Goal: Information Seeking & Learning: Learn about a topic

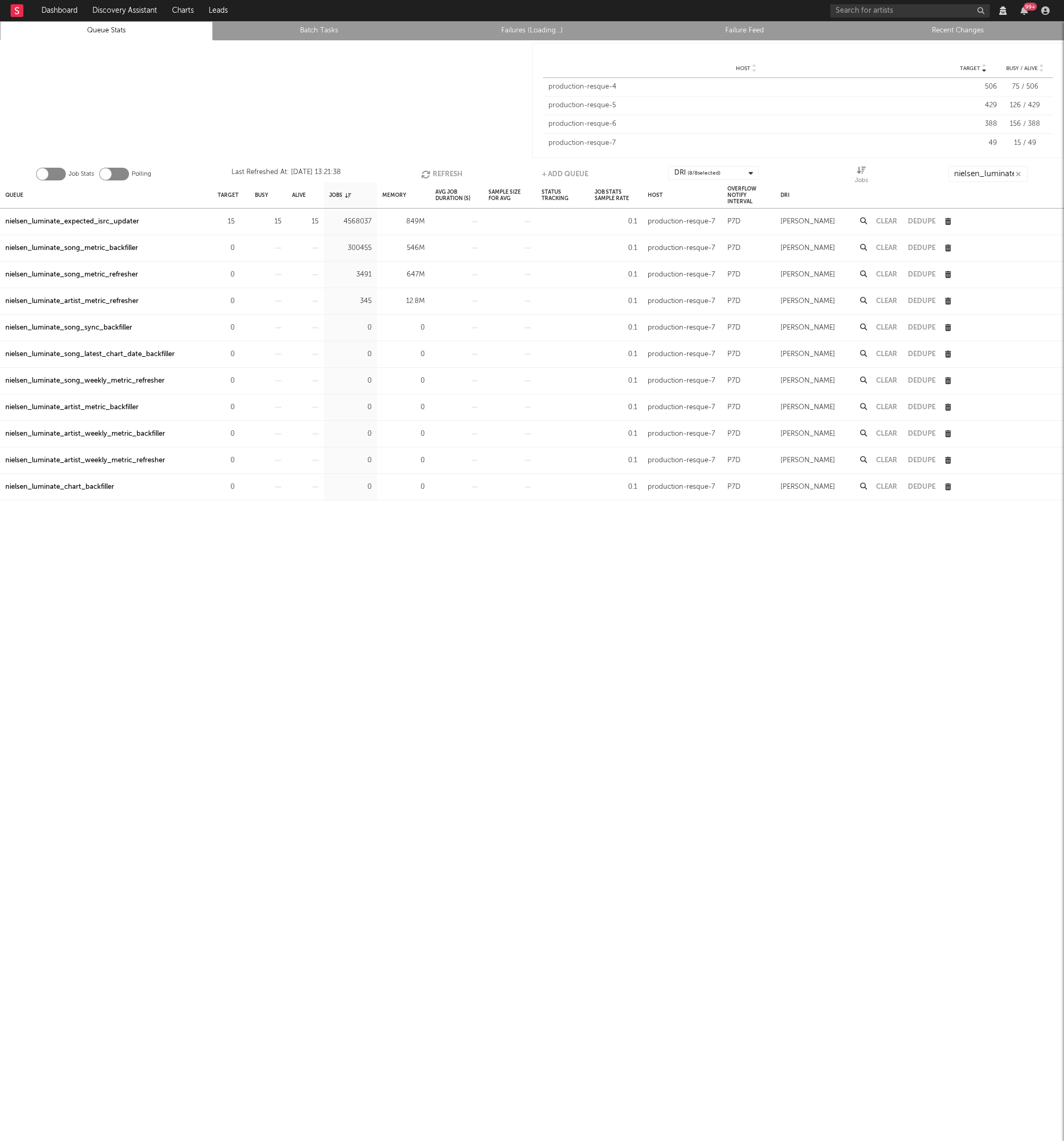
click at [13, 15] on rect at bounding box center [17, 11] width 13 height 13
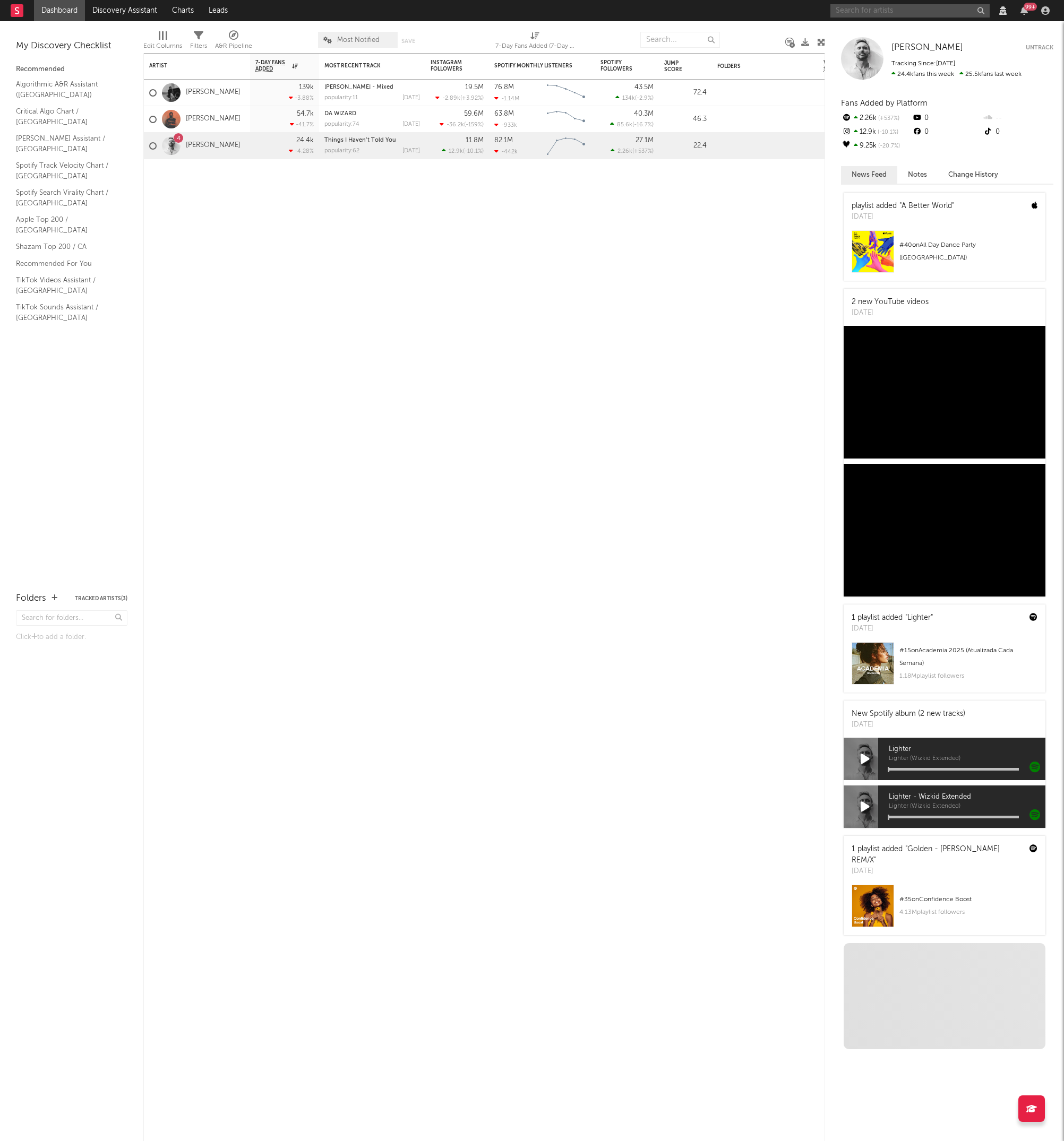
click at [859, 8] on input "text" at bounding box center [910, 11] width 159 height 13
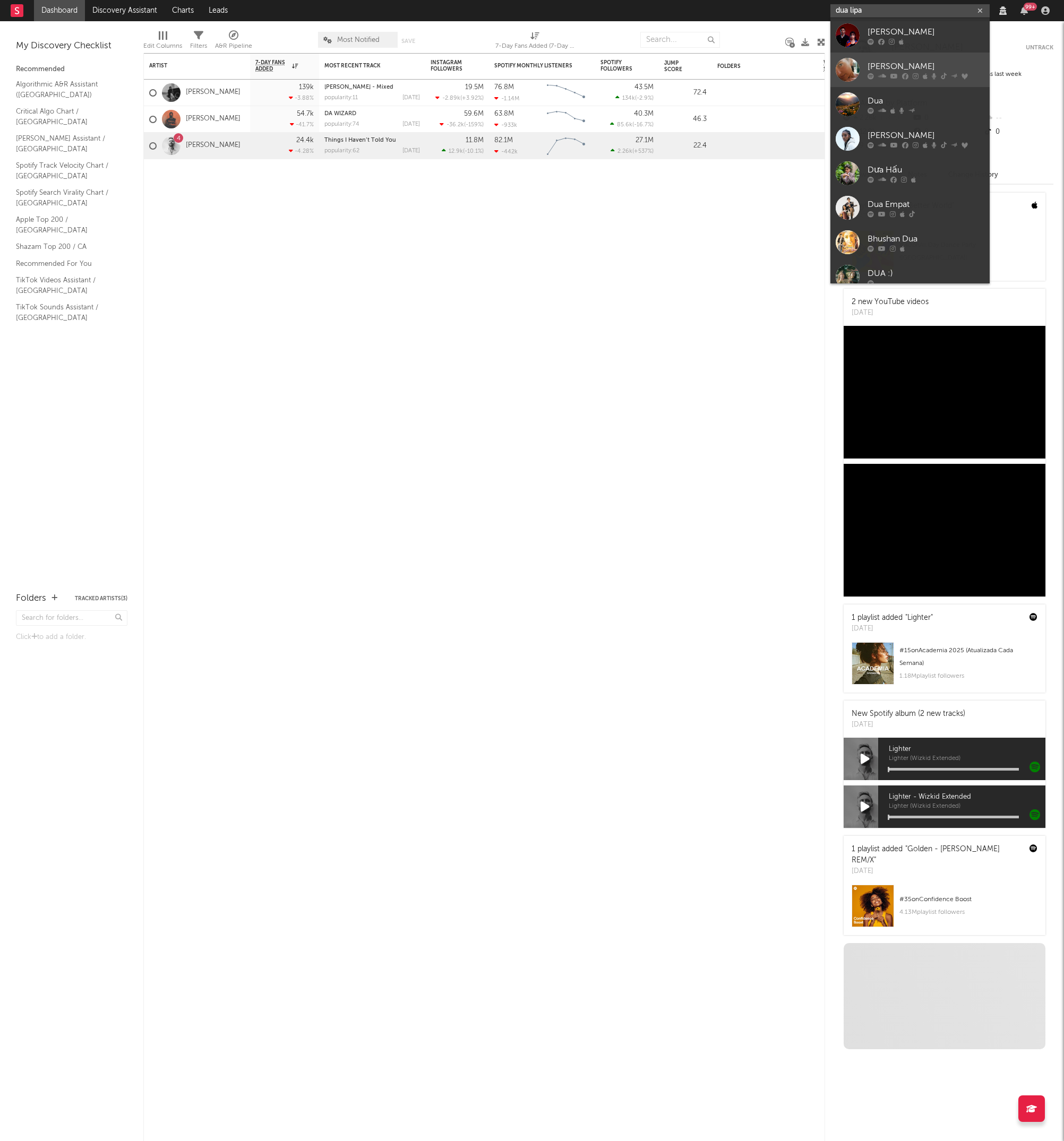
type input "dua lipa"
click at [878, 56] on link "[PERSON_NAME]" at bounding box center [910, 70] width 159 height 35
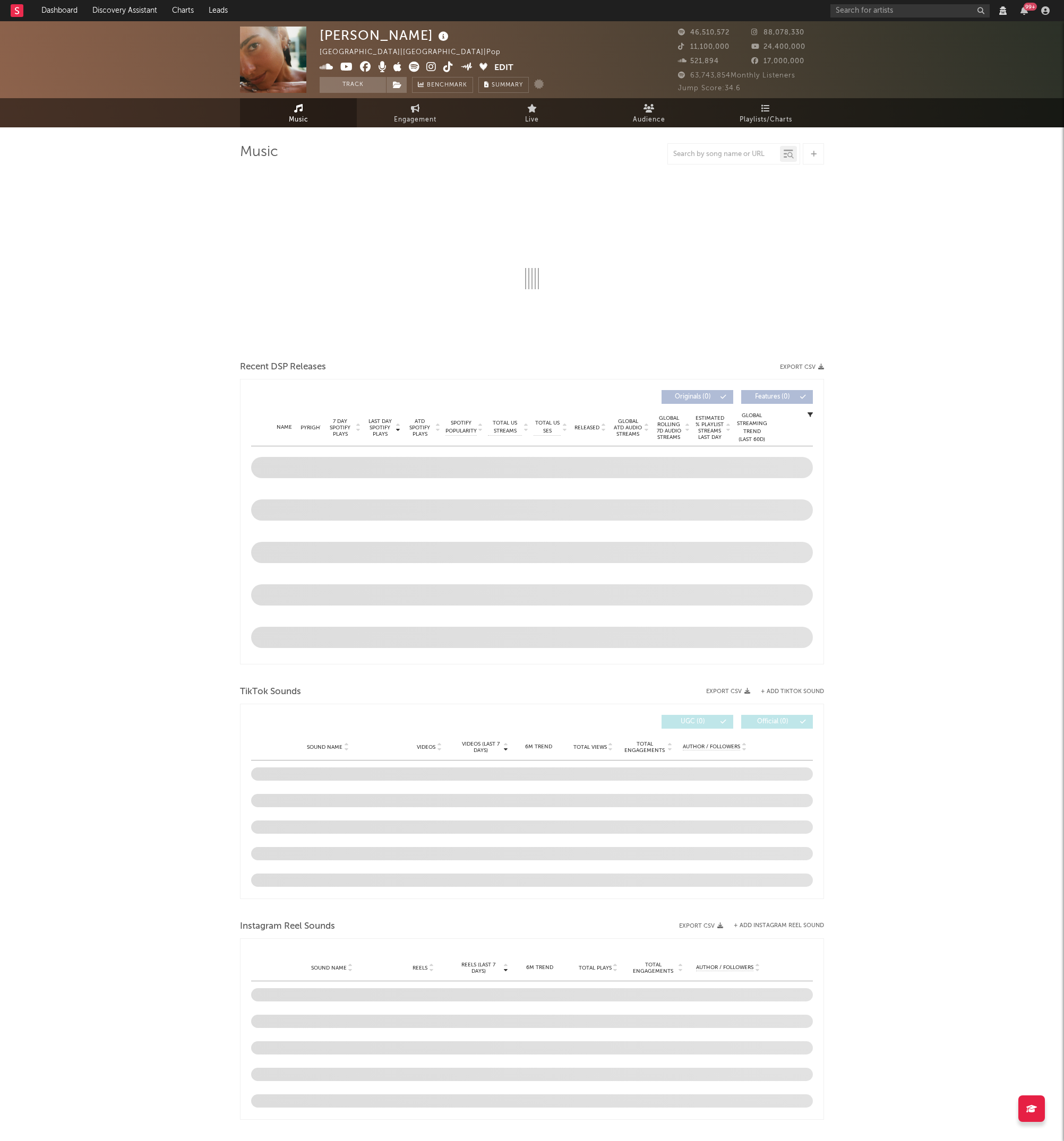
select select "View all"
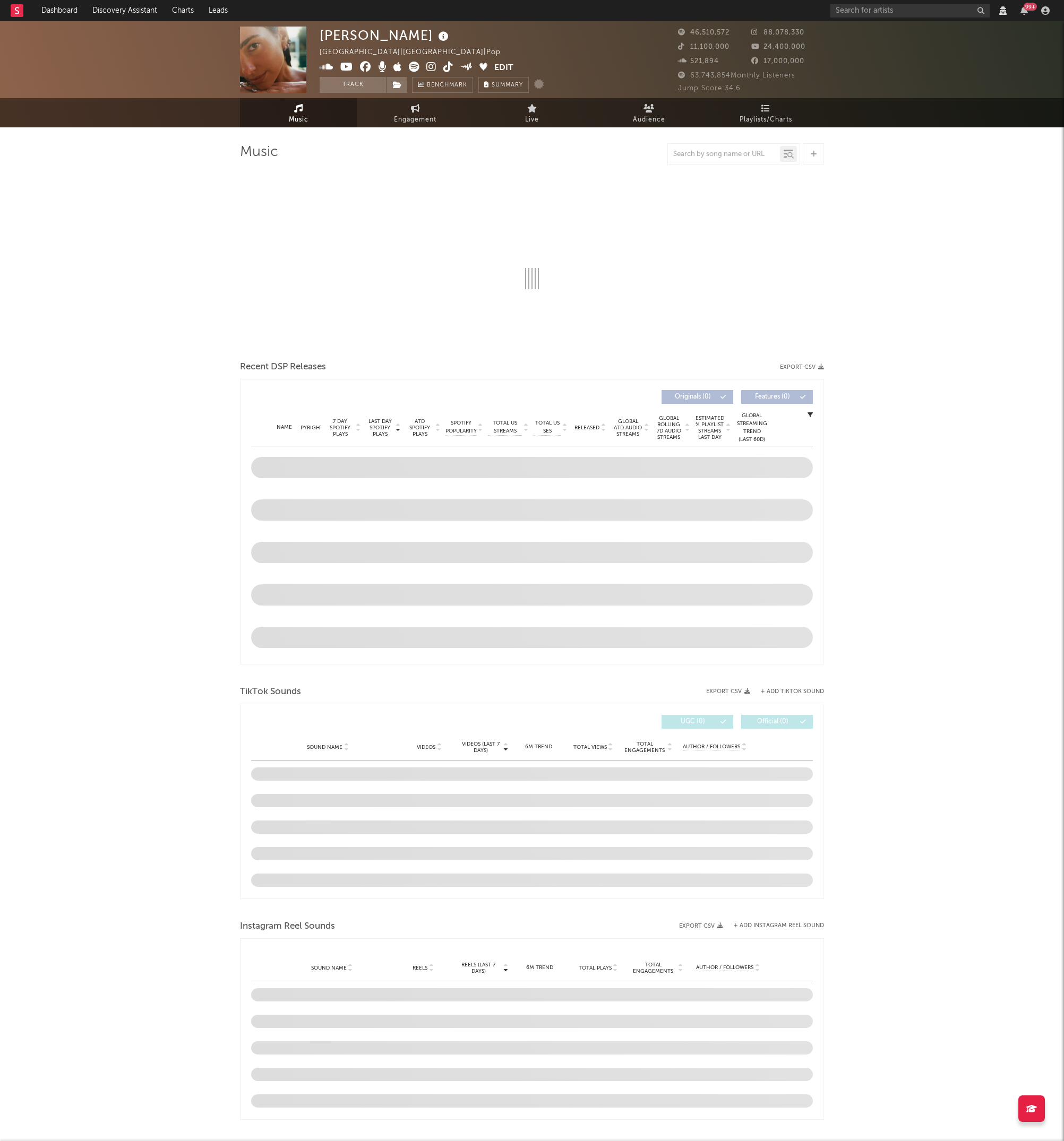
select select "6m"
select select "View all"
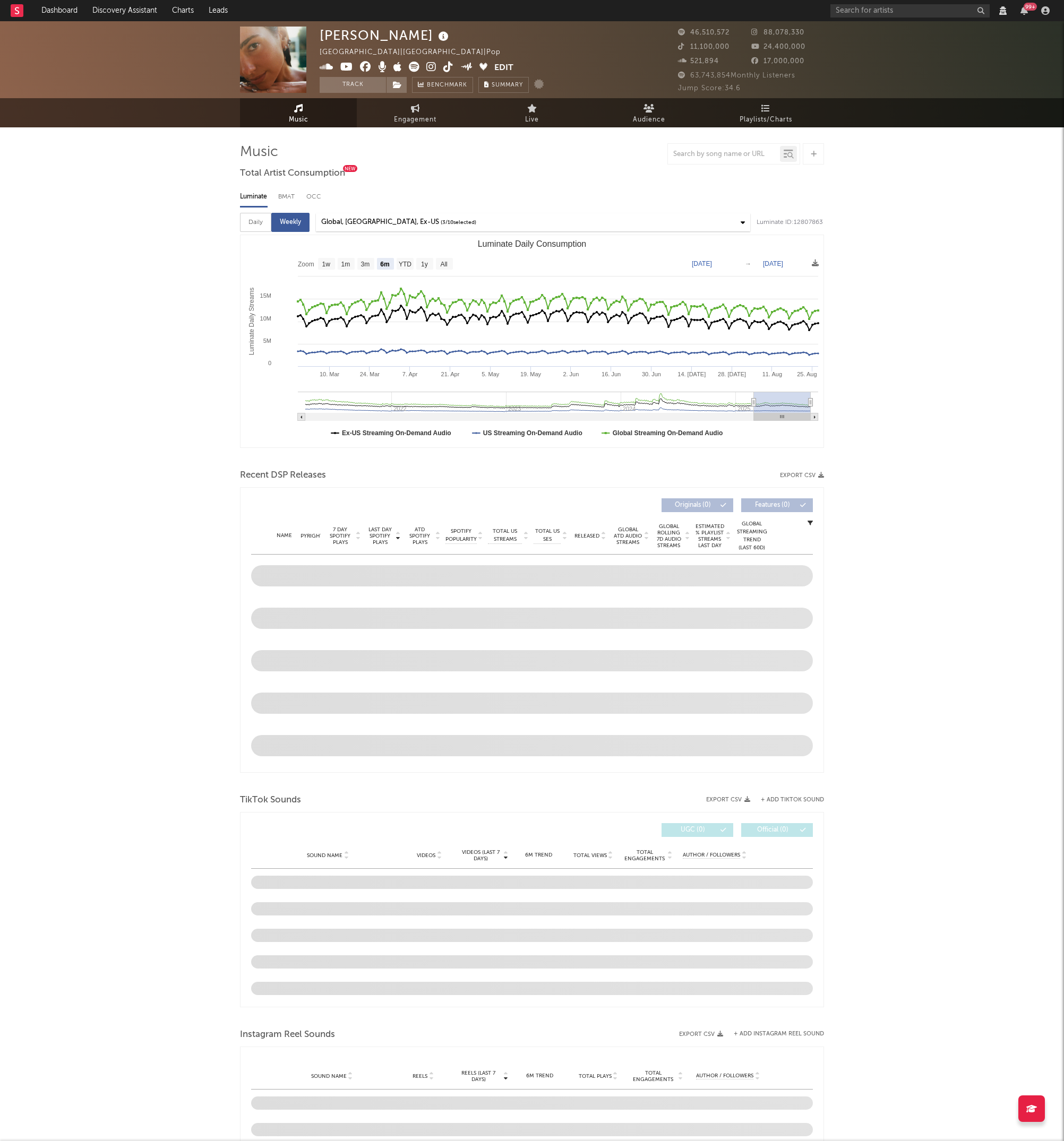
select select "View all"
select select "6m"
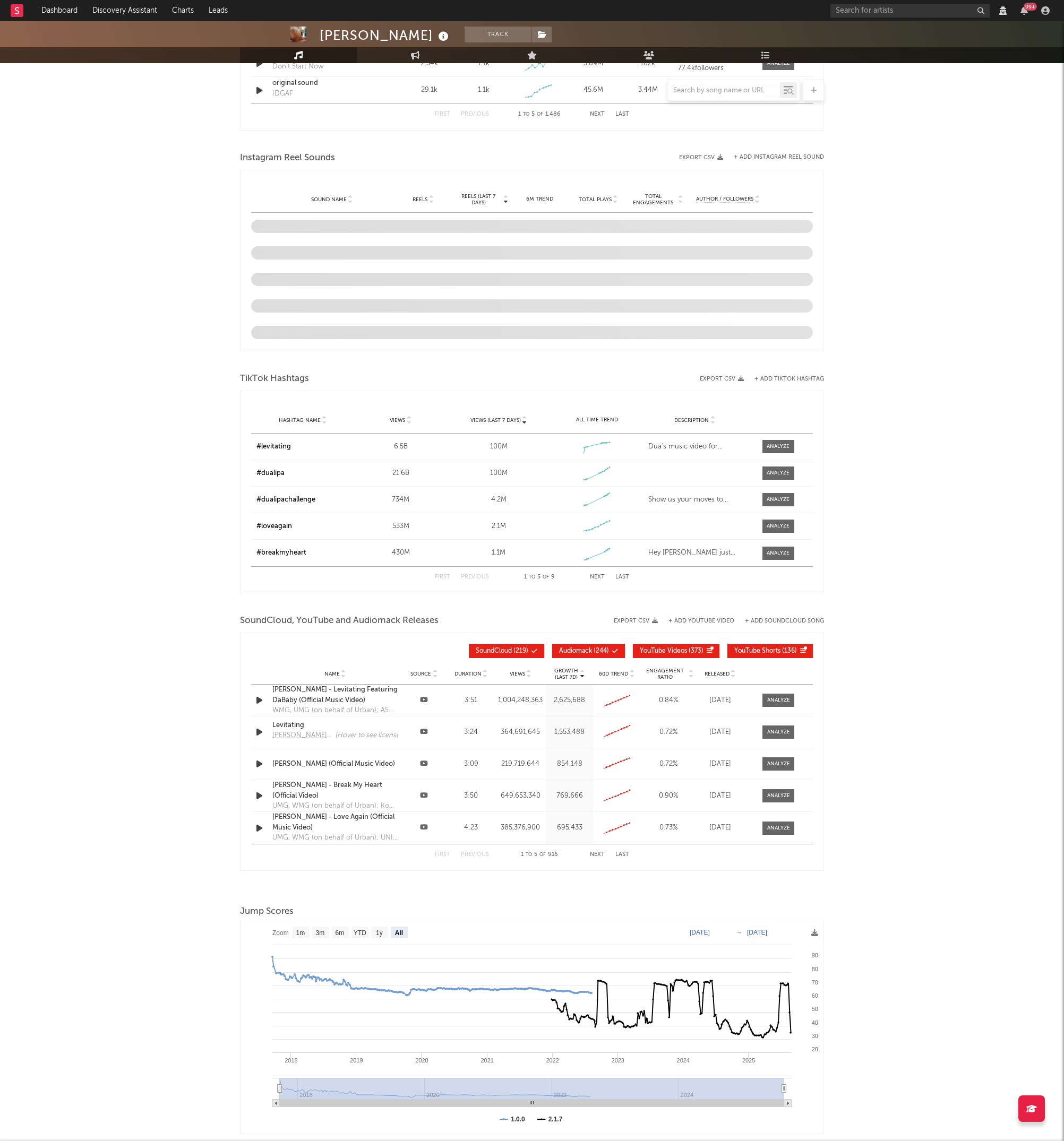
scroll to position [970, 0]
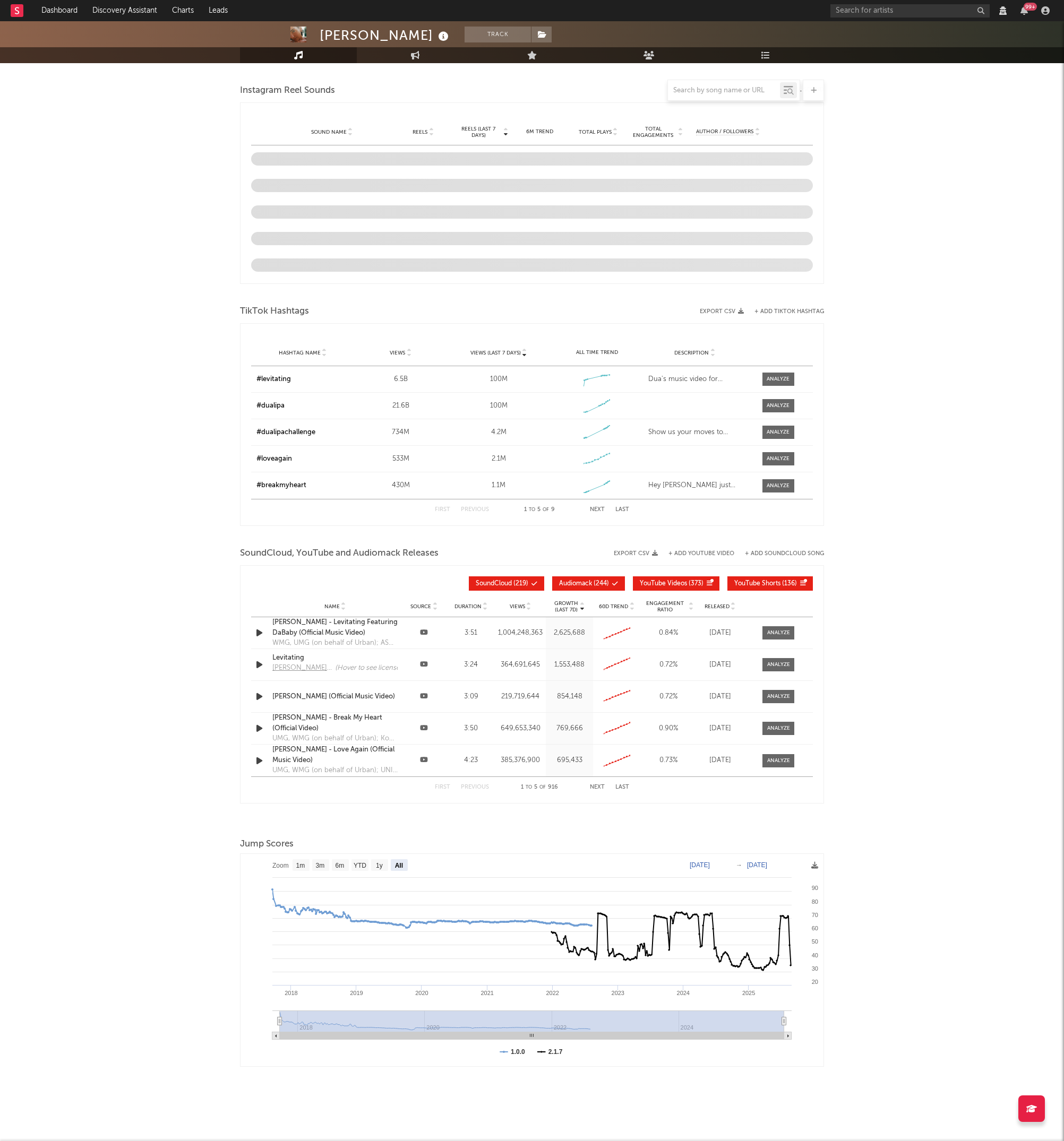
select select "View all"
select select "6m"
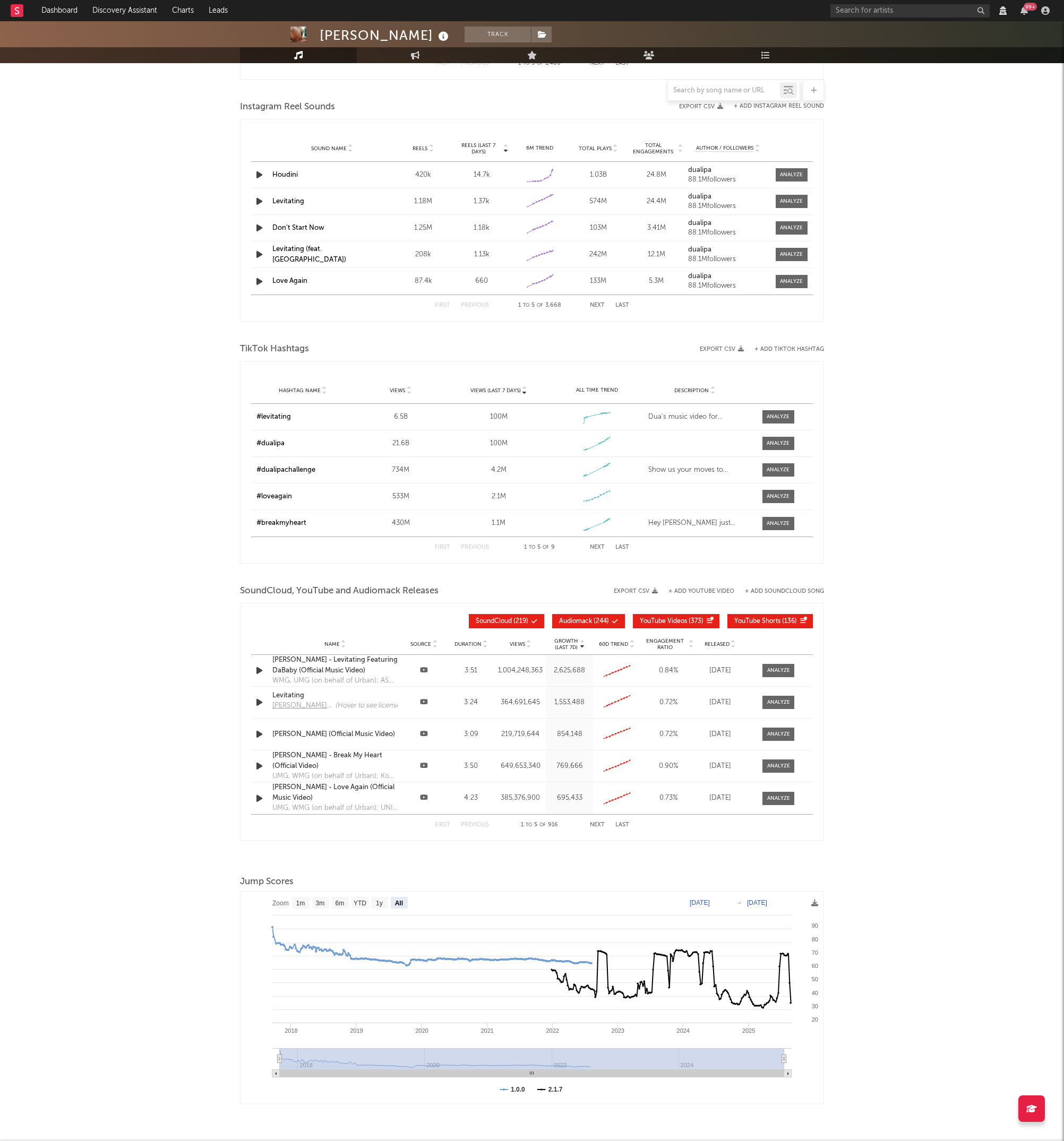
select select "View all"
select select "6m"
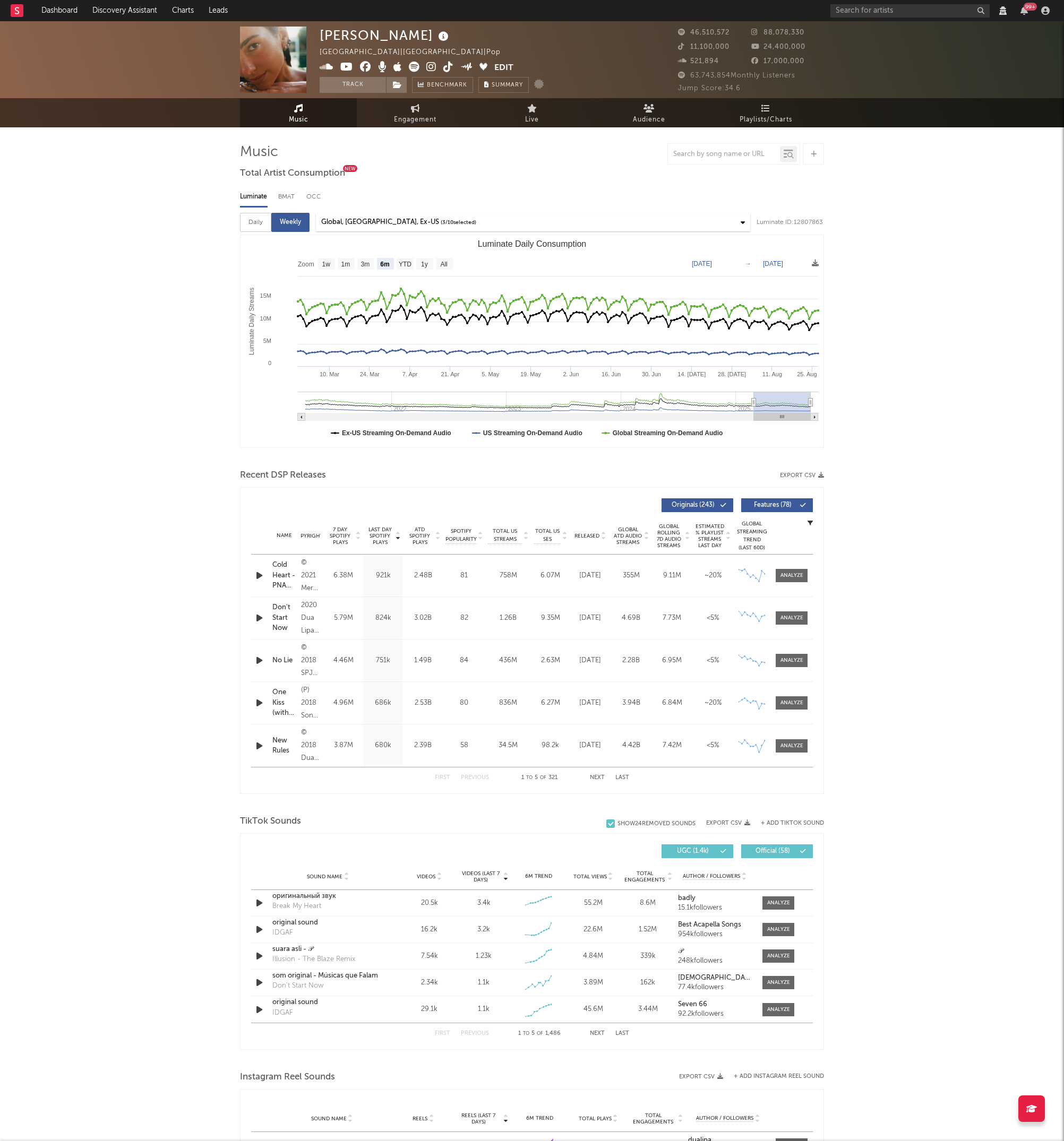
scroll to position [2, 0]
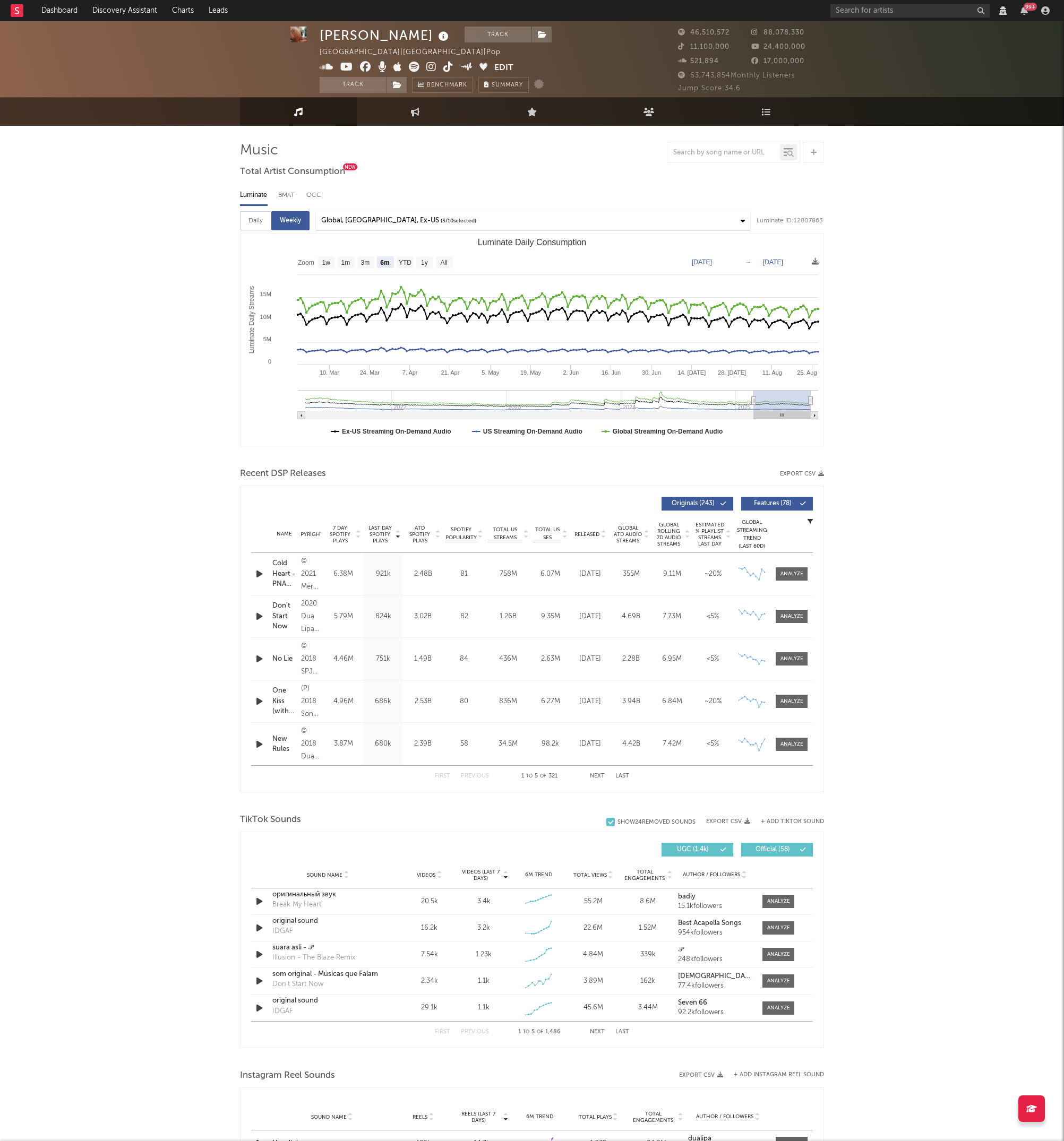
click at [702, 507] on span "Originals ( 243 )" at bounding box center [692, 503] width 49 height 6
select select "View all"
select select "6m"
click at [702, 507] on span "Originals ( 243 )" at bounding box center [692, 503] width 49 height 6
select select "View all"
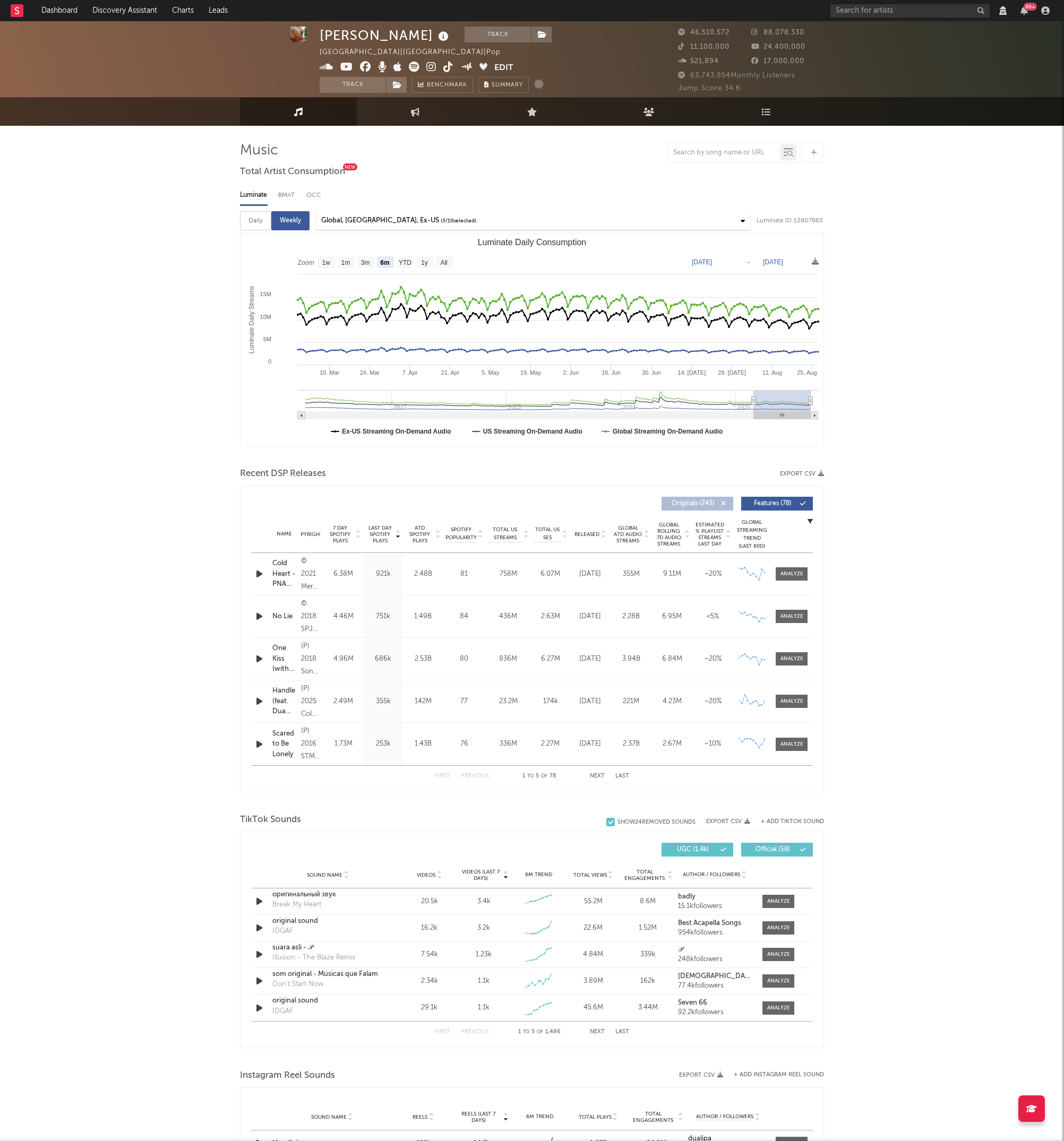
select select "6m"
click at [279, 625] on div "Don't Start Now" at bounding box center [284, 616] width 23 height 31
